Goal: Navigation & Orientation: Find specific page/section

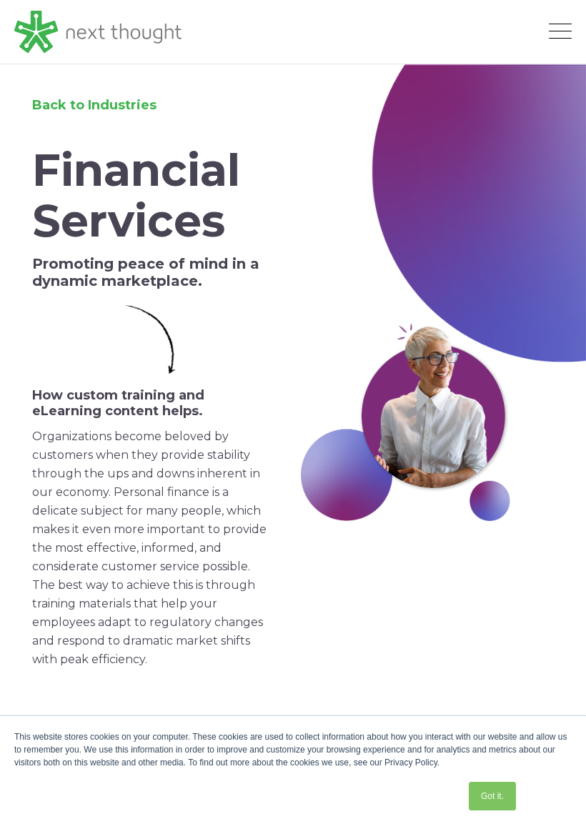
click at [540, 48] on div "Work Industries Services About Blog Get a custom quote" at bounding box center [377, 32] width 390 height 64
click at [573, 19] on div "Work Industries Services About Blog Get a custom quote Get a custom quote" at bounding box center [293, 32] width 586 height 64
click at [560, 19] on div "Work Industries Services About Blog Get a custom quote" at bounding box center [377, 32] width 390 height 64
click at [563, 28] on span "Open Mobile Menu" at bounding box center [560, 32] width 23 height 17
click at [562, 26] on span "Open Mobile Menu" at bounding box center [560, 32] width 23 height 17
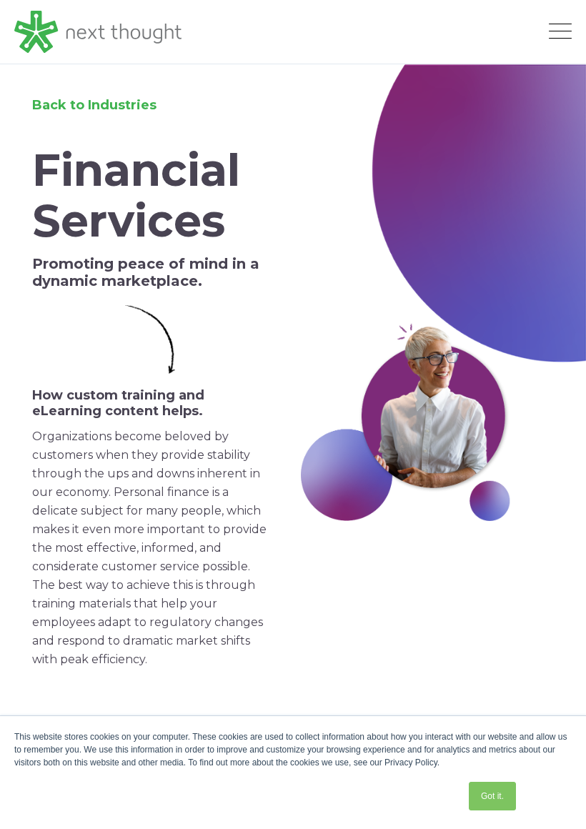
click at [558, 27] on span "Open Mobile Menu" at bounding box center [560, 32] width 23 height 17
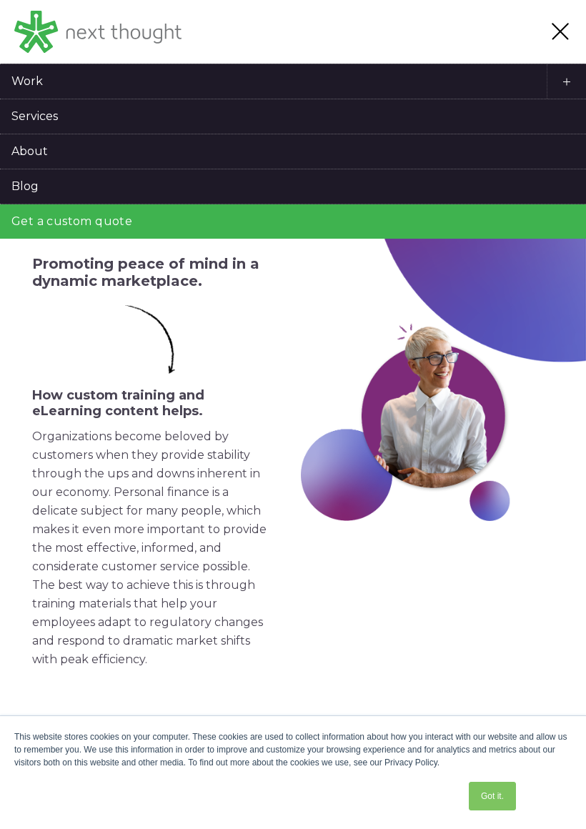
click at [46, 139] on link "About" at bounding box center [293, 151] width 586 height 34
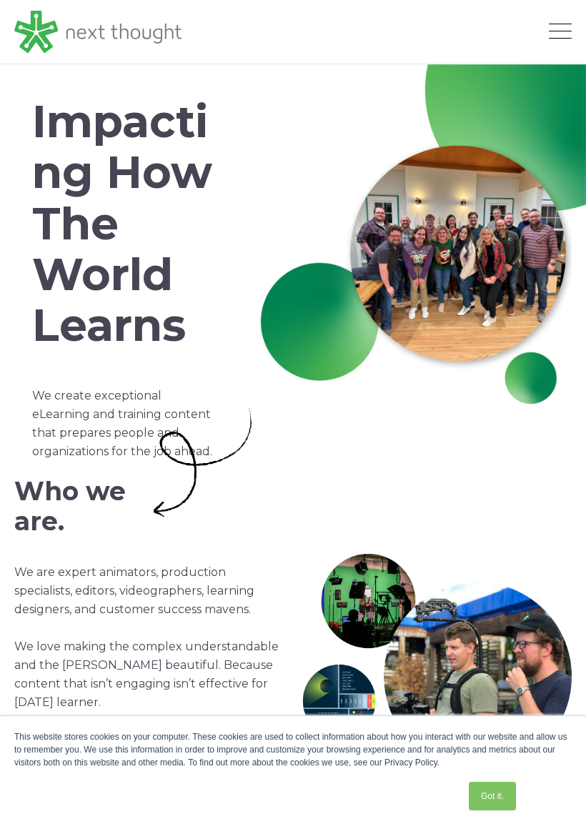
click at [568, 34] on span "Open Mobile Menu" at bounding box center [560, 32] width 23 height 17
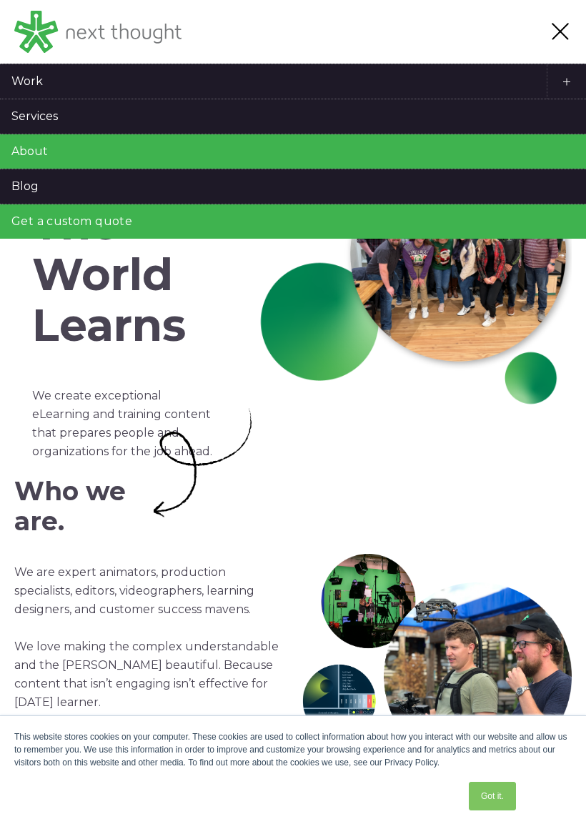
click at [105, 87] on link "Work" at bounding box center [293, 81] width 586 height 34
